Goal: Information Seeking & Learning: Learn about a topic

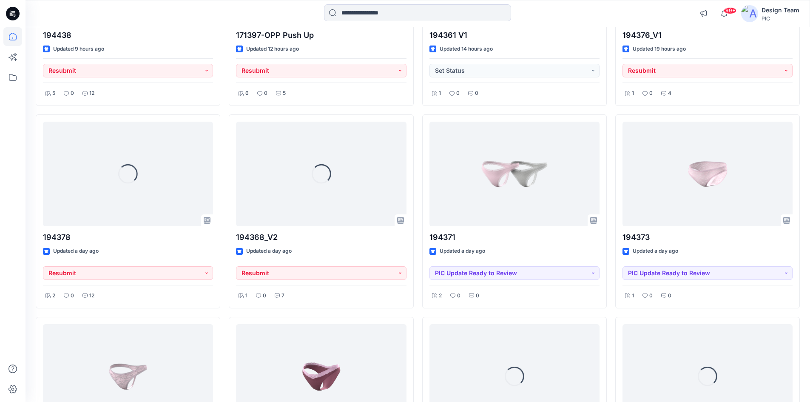
scroll to position [782, 0]
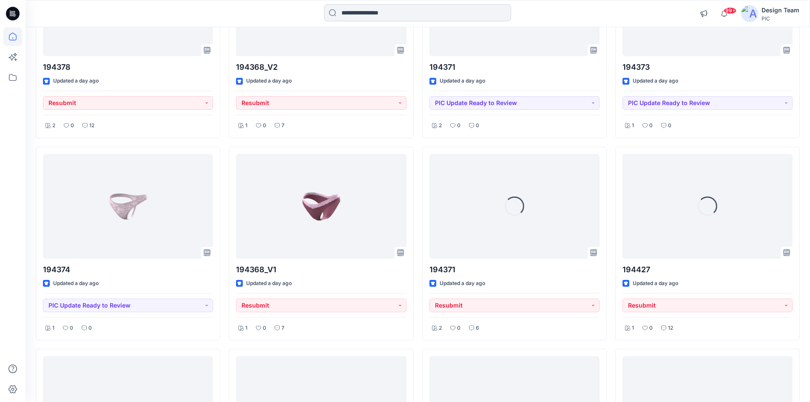
click at [373, 6] on input at bounding box center [417, 12] width 187 height 17
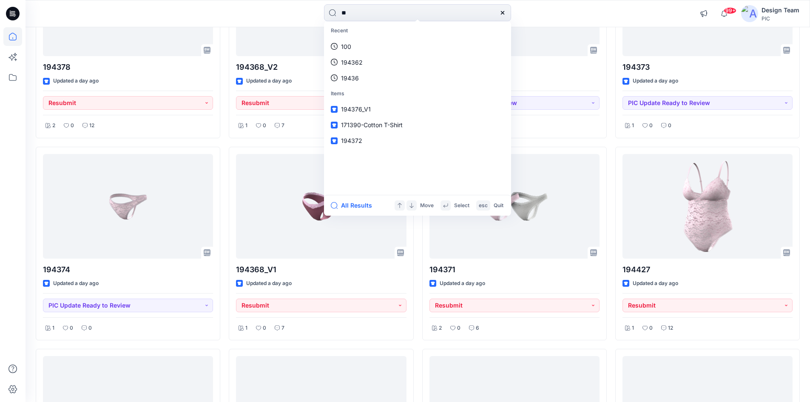
type input "***"
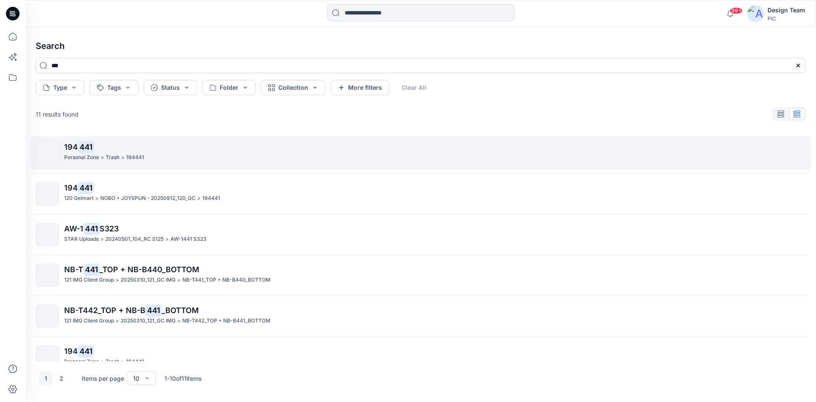
click at [139, 149] on p "194 441" at bounding box center [435, 147] width 742 height 12
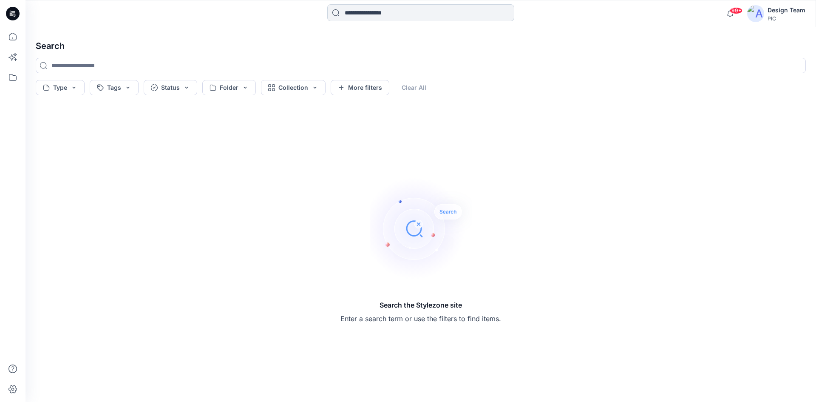
click at [423, 13] on input at bounding box center [420, 12] width 187 height 17
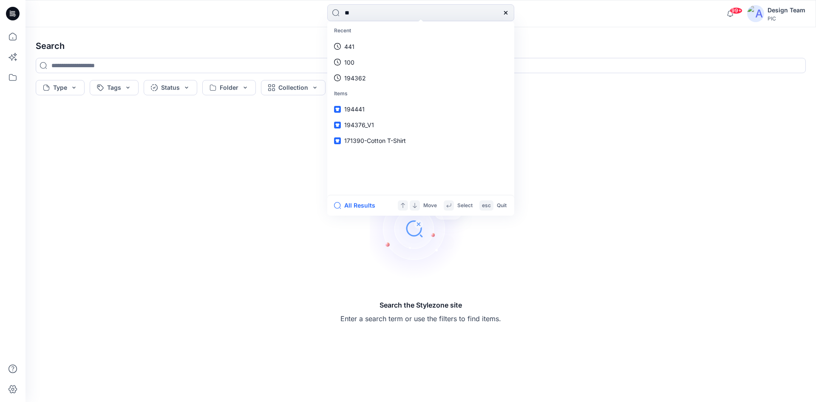
type input "***"
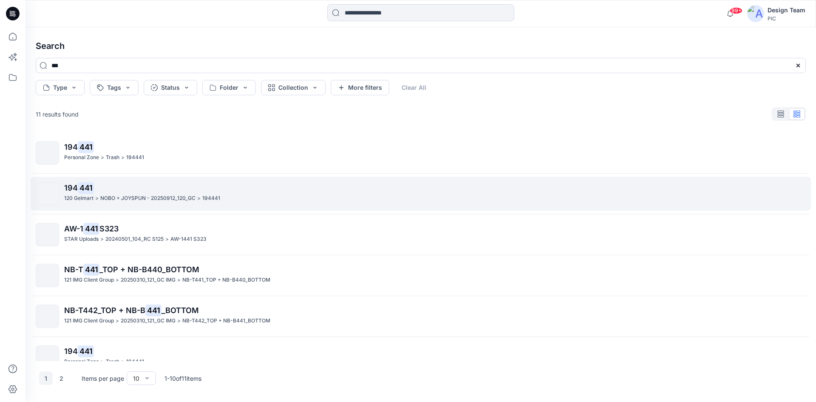
click at [129, 205] on div "194 441 120 Gelmart > NOBO + JOYSPUN - 20250912_120_GC > 194441" at bounding box center [435, 193] width 742 height 23
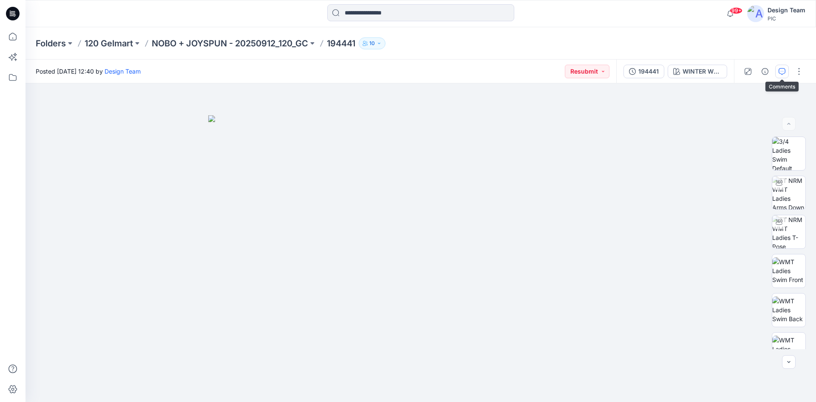
click at [783, 74] on icon "button" at bounding box center [782, 71] width 7 height 7
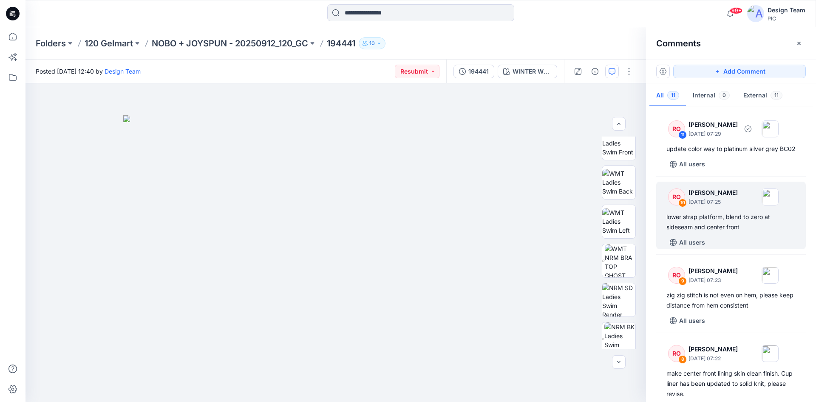
scroll to position [43, 0]
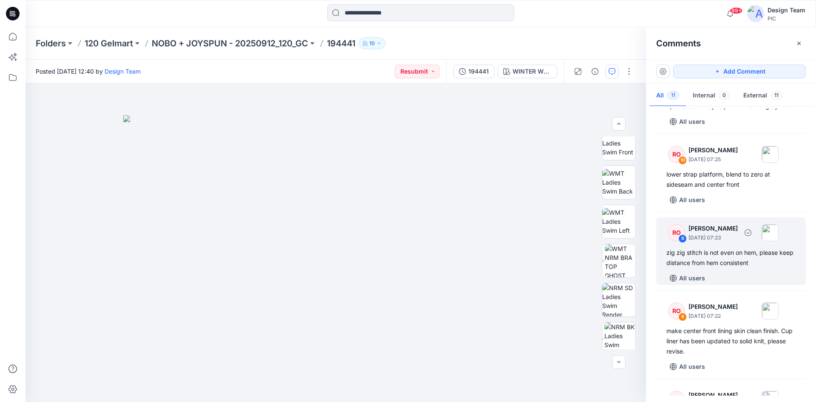
click at [738, 233] on p "[PERSON_NAME]" at bounding box center [713, 228] width 49 height 10
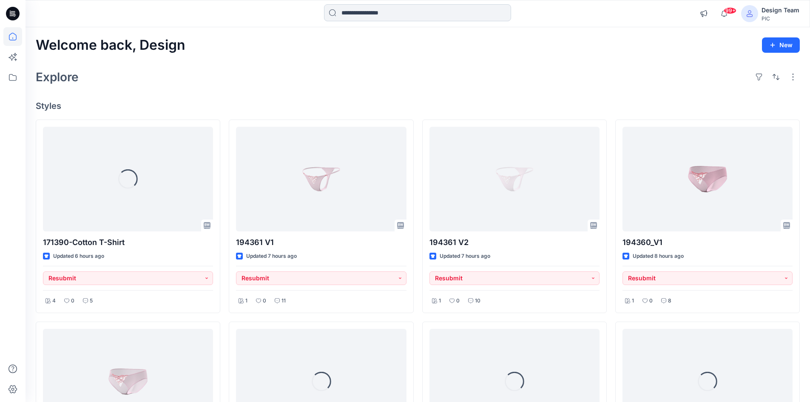
click at [345, 17] on input at bounding box center [417, 12] width 187 height 17
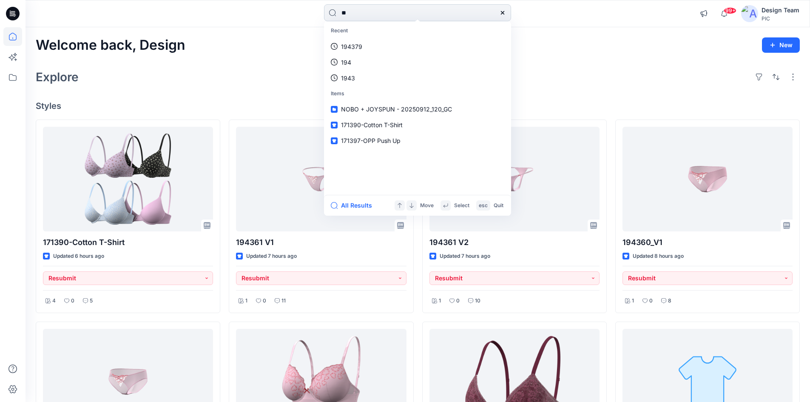
type input "***"
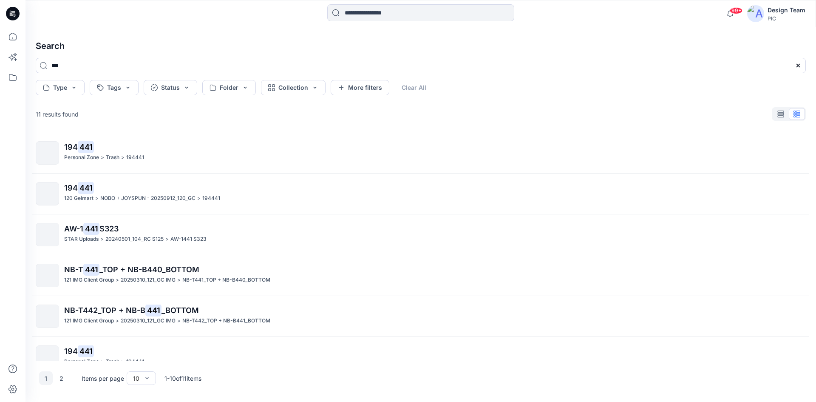
click at [148, 193] on p "194 441" at bounding box center [435, 188] width 742 height 12
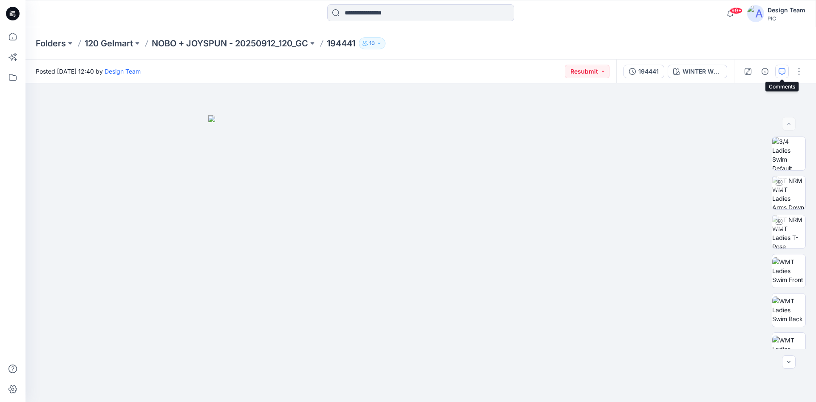
click at [779, 74] on icon "button" at bounding box center [782, 71] width 7 height 7
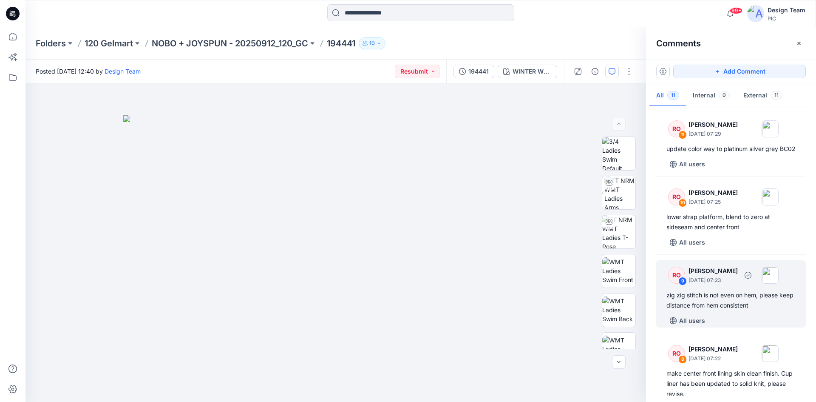
scroll to position [43, 0]
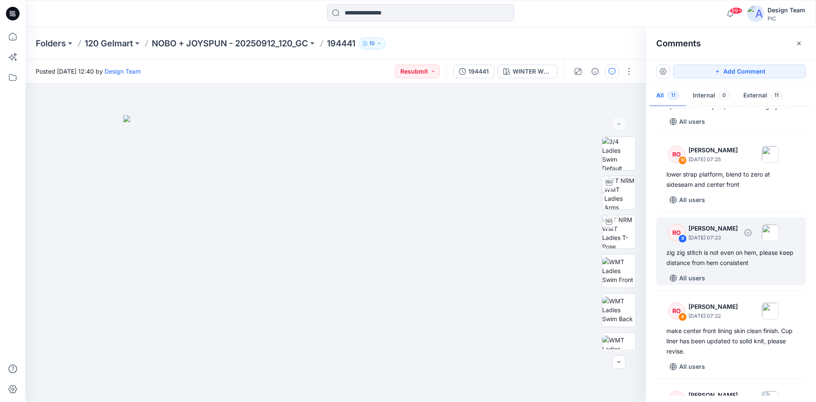
click at [733, 255] on div "RO 9 [PERSON_NAME] [DATE] 07:23 zig zig stitch is not even on hem, please keep …" at bounding box center [732, 251] width 150 height 68
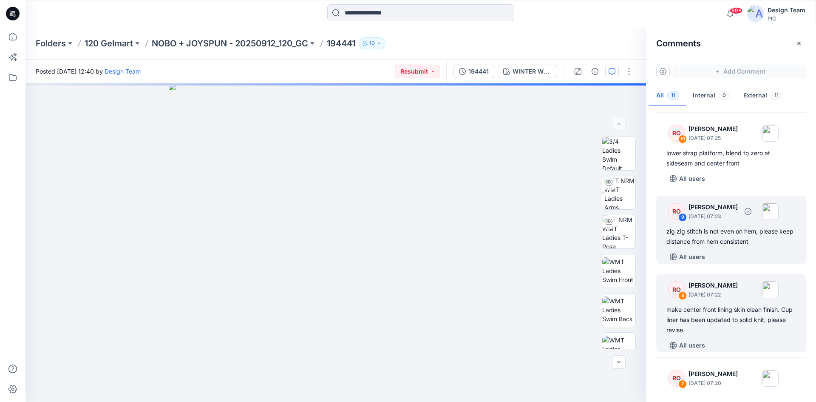
scroll to position [85, 0]
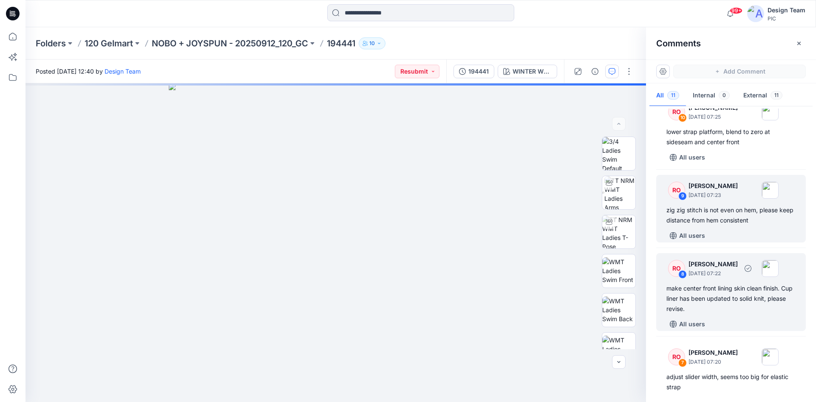
click at [748, 280] on div "RO 8 [PERSON_NAME] [DATE] 07:22" at bounding box center [720, 267] width 117 height 23
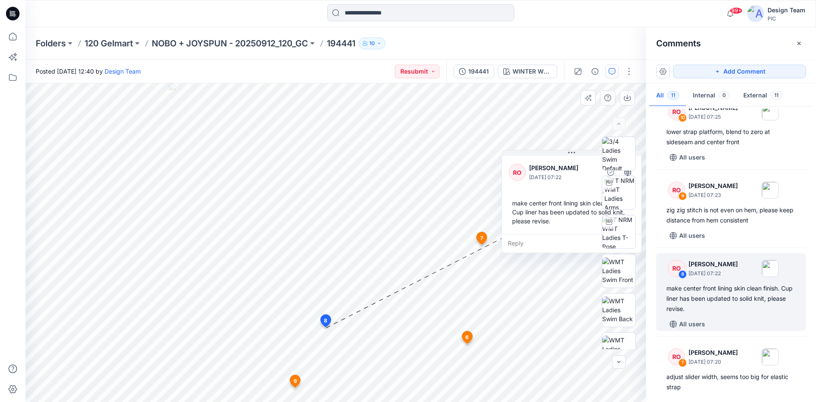
drag, startPoint x: 364, startPoint y: 281, endPoint x: 552, endPoint y: 182, distance: 212.3
click at [552, 182] on div "RO [PERSON_NAME] [DATE] 07:22" at bounding box center [572, 172] width 126 height 23
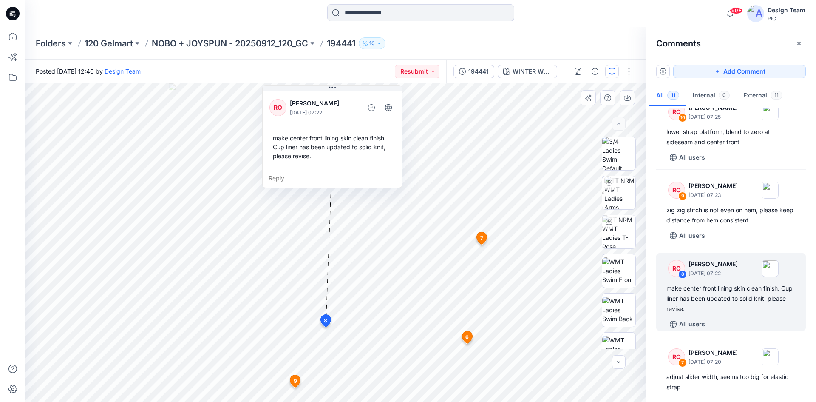
drag, startPoint x: 557, startPoint y: 192, endPoint x: 317, endPoint y: 119, distance: 250.3
click at [317, 119] on div "RO [PERSON_NAME] [DATE] 07:22 make center front lining skin clean finish. Cup l…" at bounding box center [332, 129] width 139 height 80
